Goal: Task Accomplishment & Management: Manage account settings

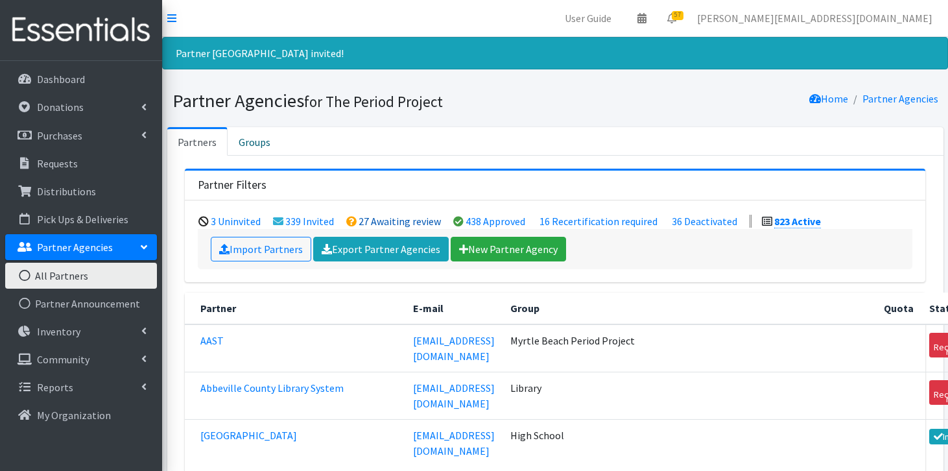
click at [413, 222] on link "27 Awaiting review" at bounding box center [399, 221] width 82 height 13
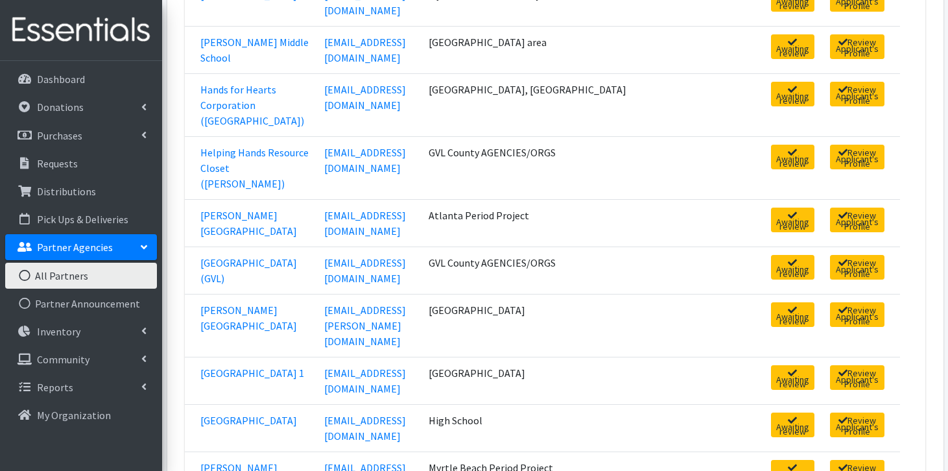
scroll to position [666, 0]
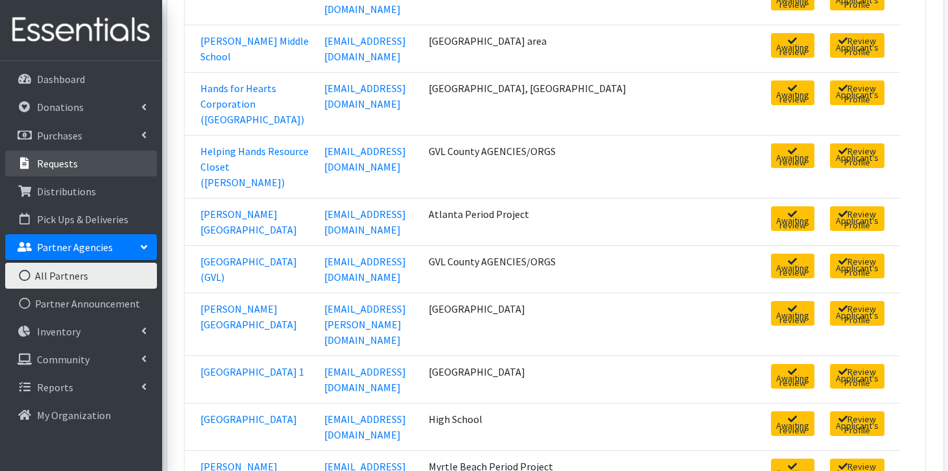
click at [84, 165] on link "Requests" at bounding box center [81, 163] width 152 height 26
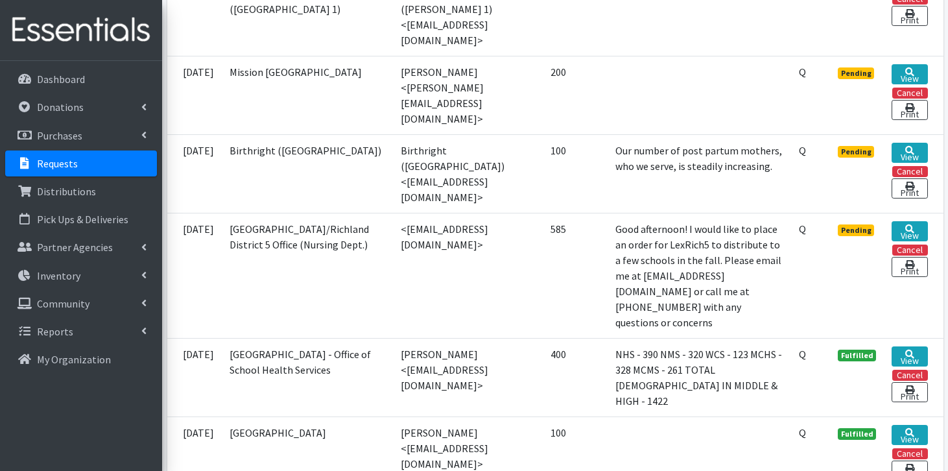
scroll to position [971, 0]
